Goal: Browse casually

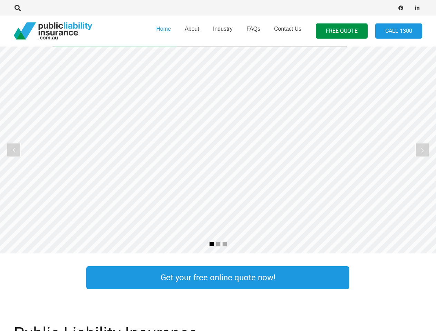
click at [218, 166] on rs-slide "Public Liability Insurance Tailored to your occupation" at bounding box center [218, 150] width 436 height 207
click at [18, 8] on icon "Search" at bounding box center [17, 8] width 6 height 6
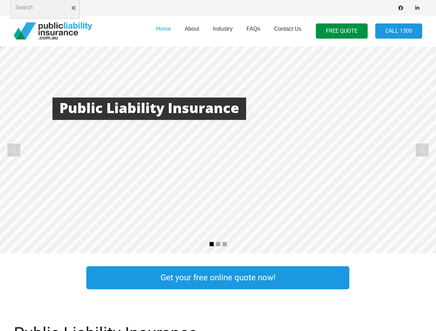
click at [29, 8] on div at bounding box center [124, 8] width 220 height 22
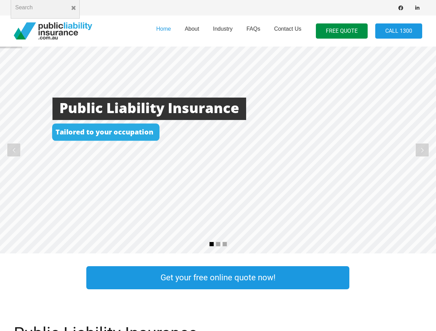
click at [218, 150] on rs-layer at bounding box center [218, 150] width 436 height 207
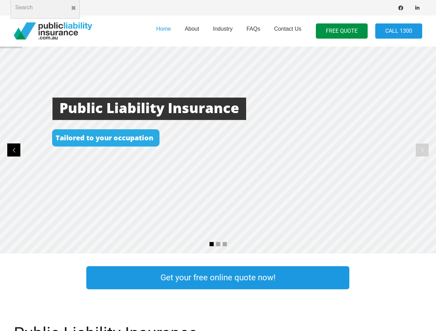
click at [14, 150] on rs-arrow at bounding box center [14, 150] width 14 height 14
click at [422, 150] on rs-arrow at bounding box center [422, 150] width 14 height 14
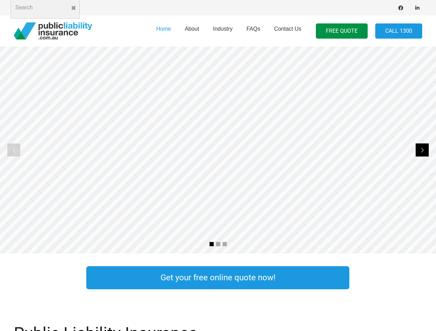
click at [212, 244] on rs-bullet at bounding box center [211, 244] width 5 height 5
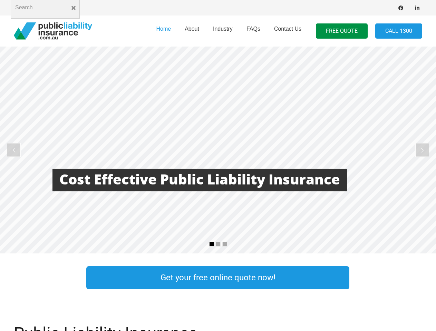
click at [218, 244] on rs-bullet at bounding box center [218, 244] width 5 height 5
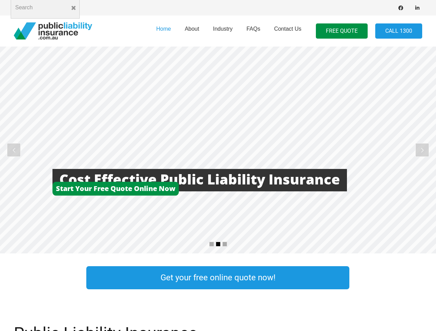
click at [225, 244] on rs-bullet at bounding box center [224, 244] width 5 height 5
